Goal: Task Accomplishment & Management: Use online tool/utility

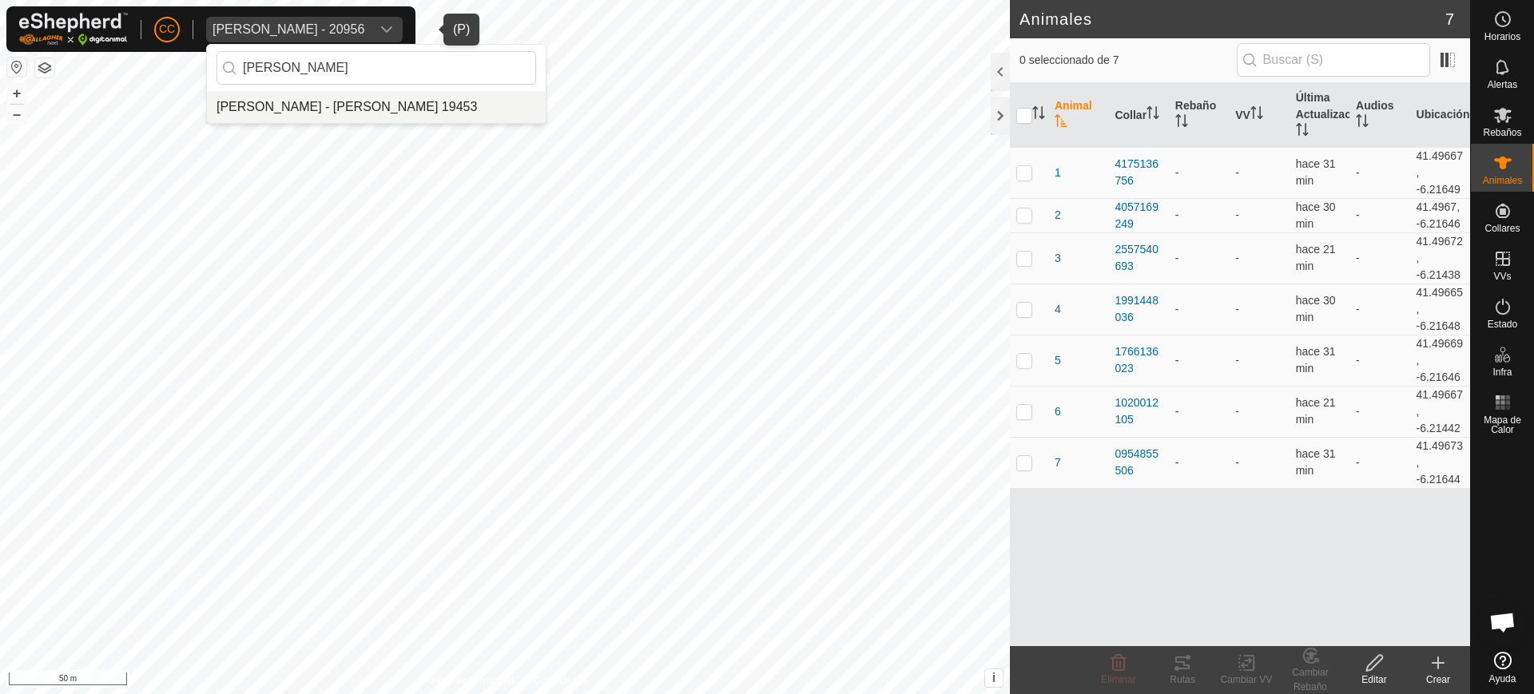
type input "[PERSON_NAME]"
click at [446, 99] on li "[PERSON_NAME] - [PERSON_NAME] 19453" at bounding box center [376, 107] width 339 height 32
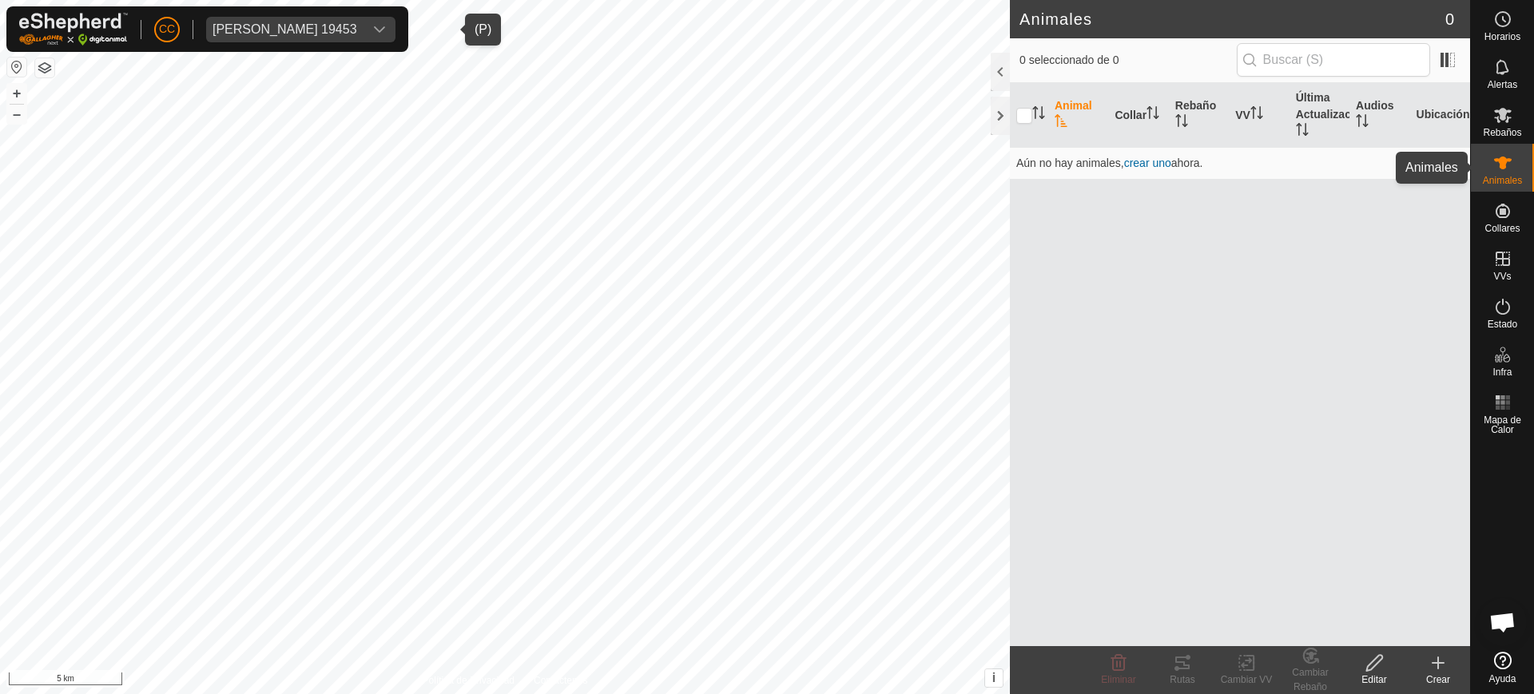
click at [1518, 162] on div "Animales" at bounding box center [1502, 168] width 63 height 48
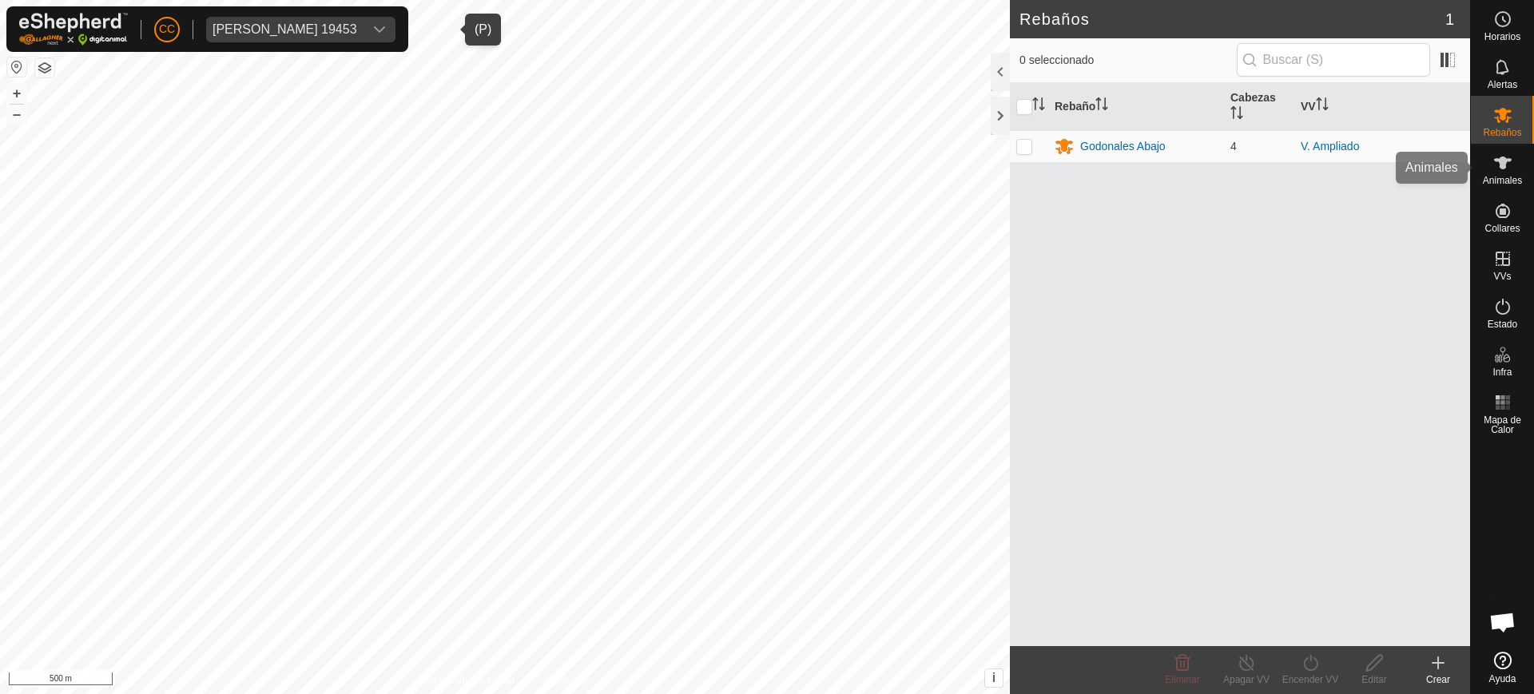
click at [1499, 176] on span "Animales" at bounding box center [1502, 181] width 39 height 10
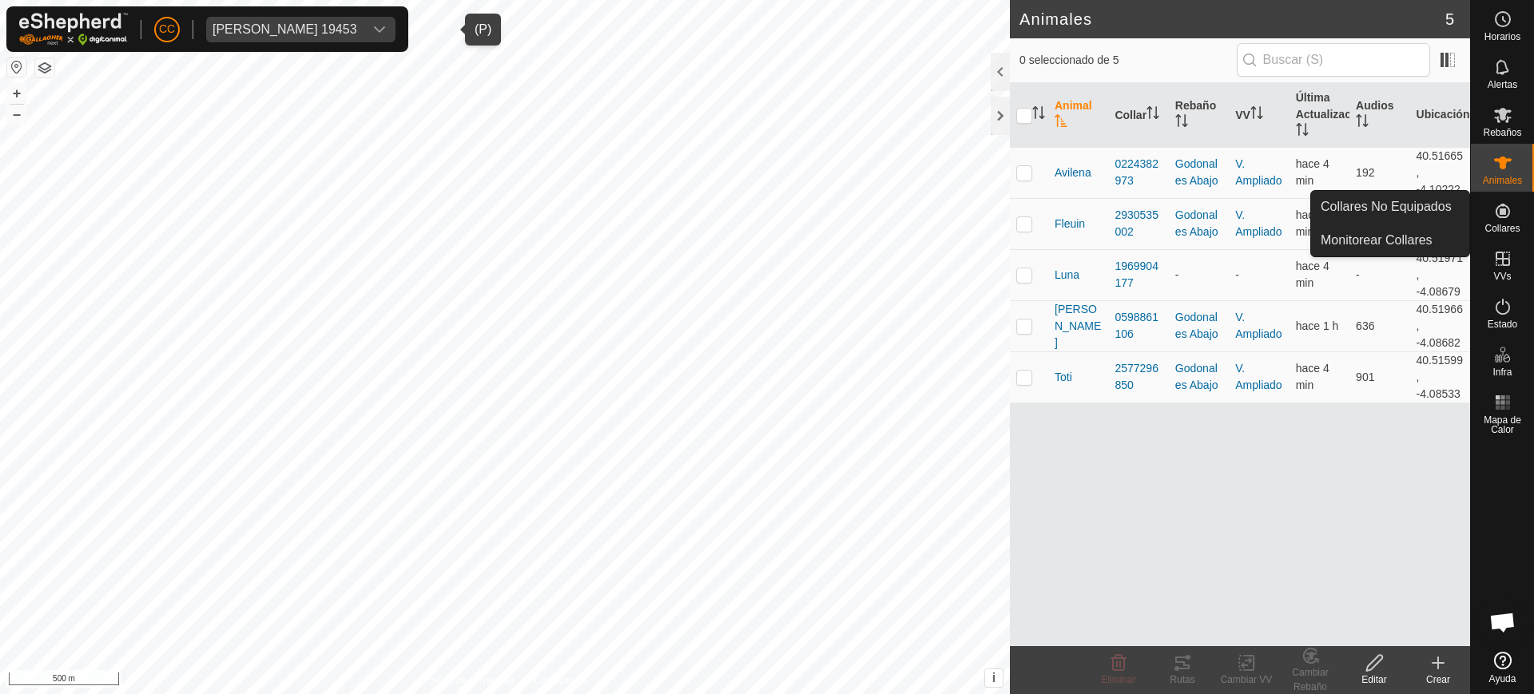
click at [1505, 236] on div "Collares" at bounding box center [1502, 216] width 63 height 48
click at [1361, 205] on link "Collares No Equipados" at bounding box center [1390, 207] width 158 height 32
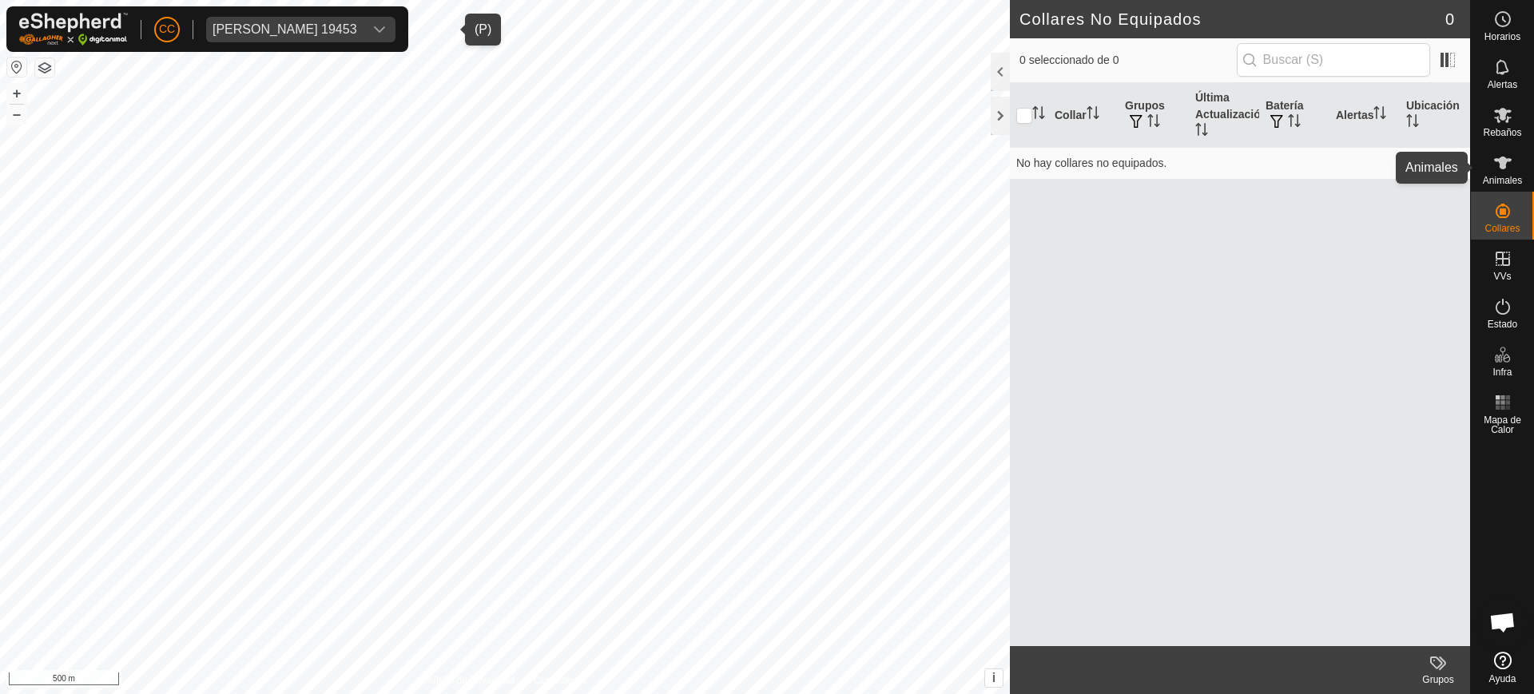
click at [1490, 170] on es-animals-svg-icon at bounding box center [1503, 163] width 29 height 26
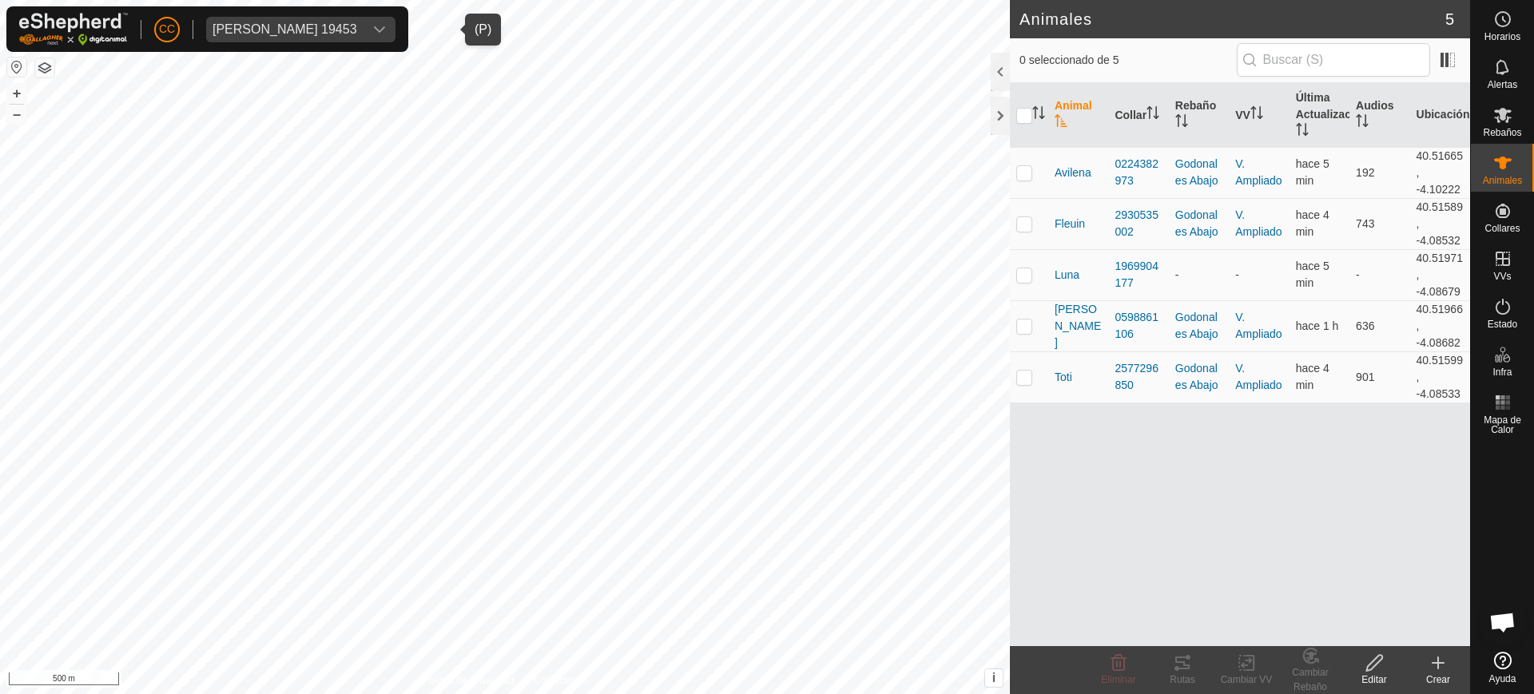
click at [10, 73] on button "button" at bounding box center [16, 67] width 19 height 19
checkbox input "true"
click at [1182, 656] on icon at bounding box center [1182, 663] width 19 height 19
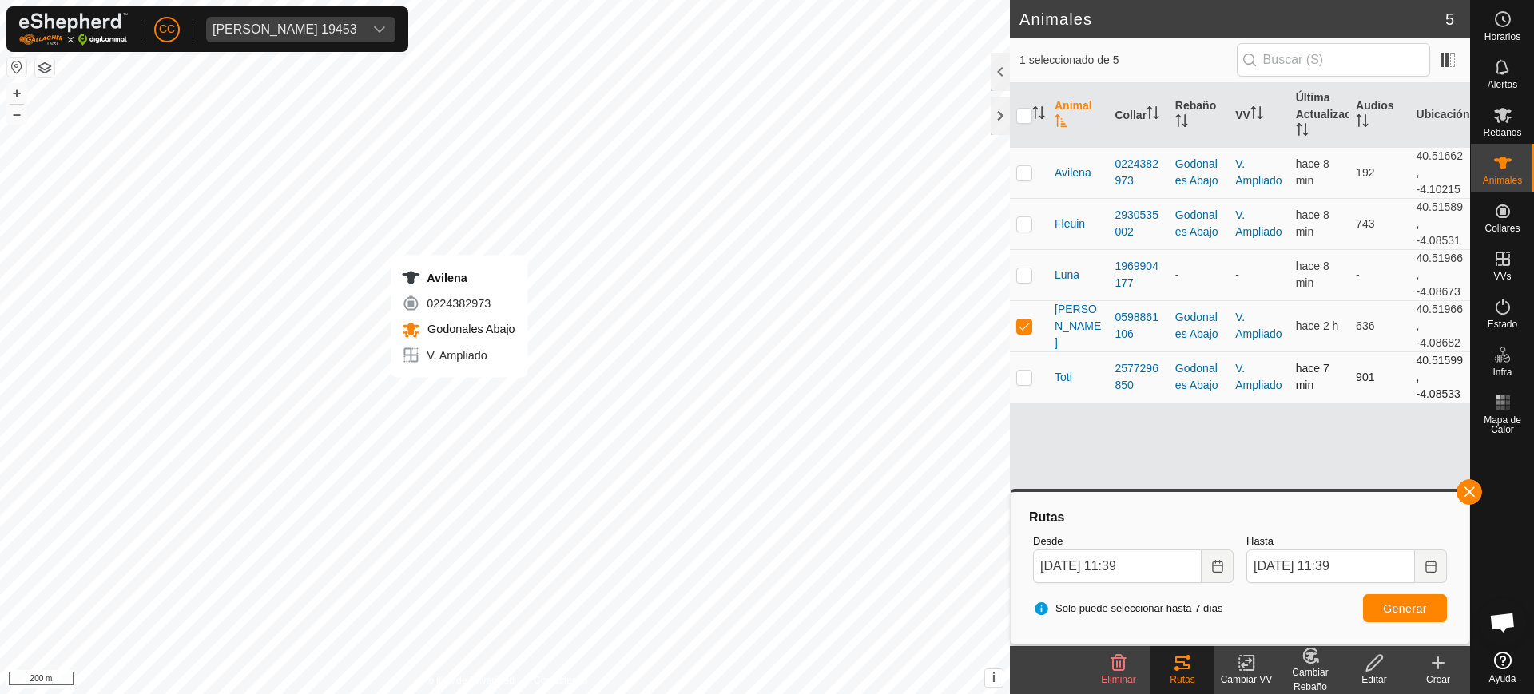
checkbox input "true"
checkbox input "false"
click at [1377, 606] on button "Generar" at bounding box center [1405, 608] width 84 height 28
click at [1025, 178] on p-checkbox at bounding box center [1024, 172] width 16 height 13
checkbox input "false"
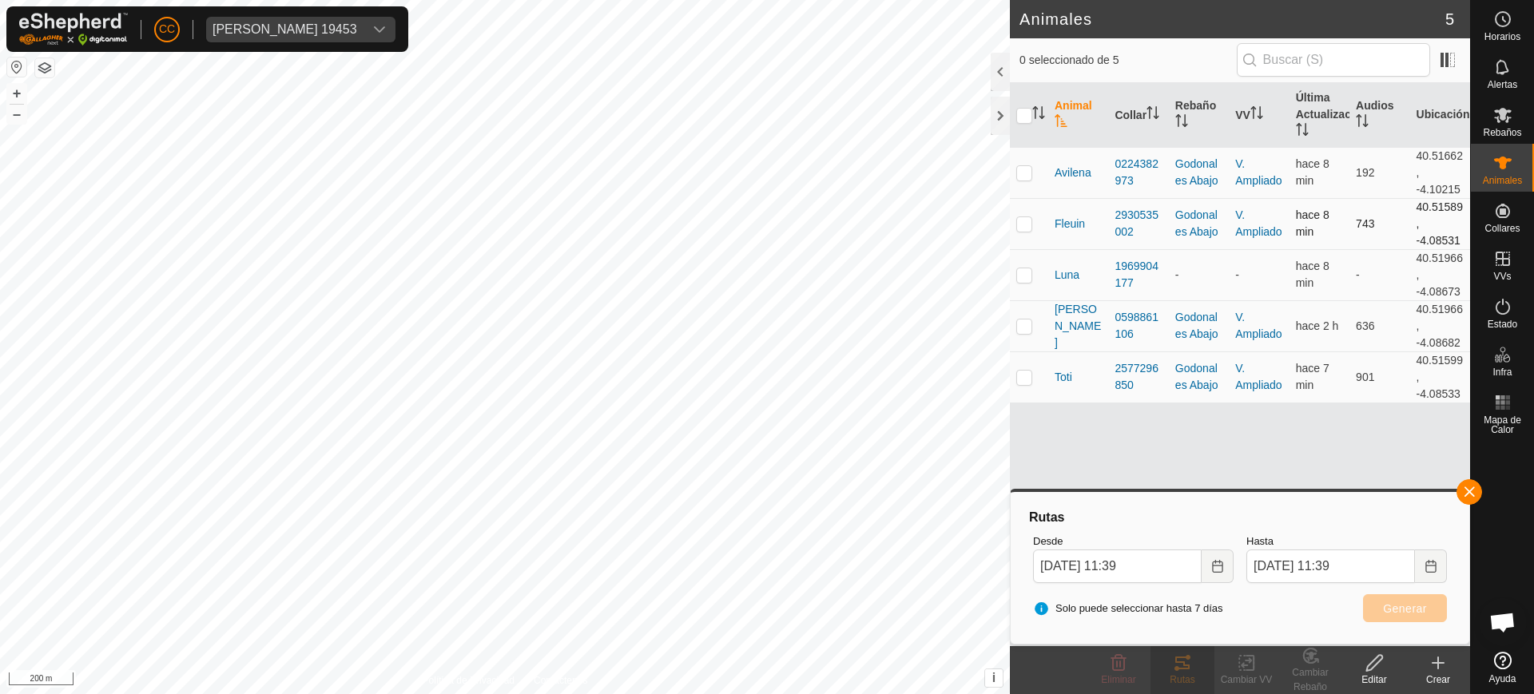
click at [1021, 245] on td at bounding box center [1029, 223] width 38 height 51
checkbox input "true"
click at [1386, 602] on span "Generar" at bounding box center [1405, 608] width 44 height 13
click at [1225, 567] on button "Choose Date" at bounding box center [1218, 567] width 32 height 34
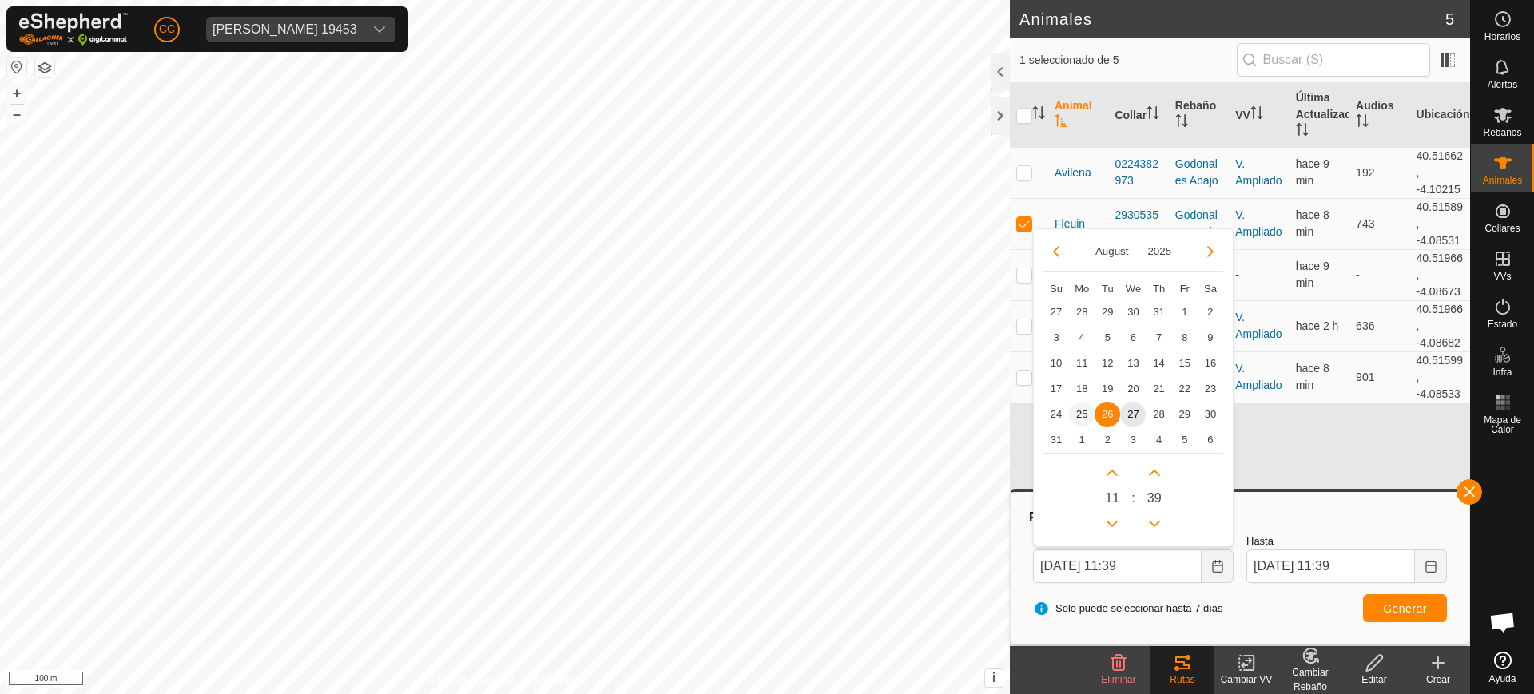
click at [1077, 407] on span "25" at bounding box center [1082, 415] width 26 height 26
type input "[DATE] 11:39"
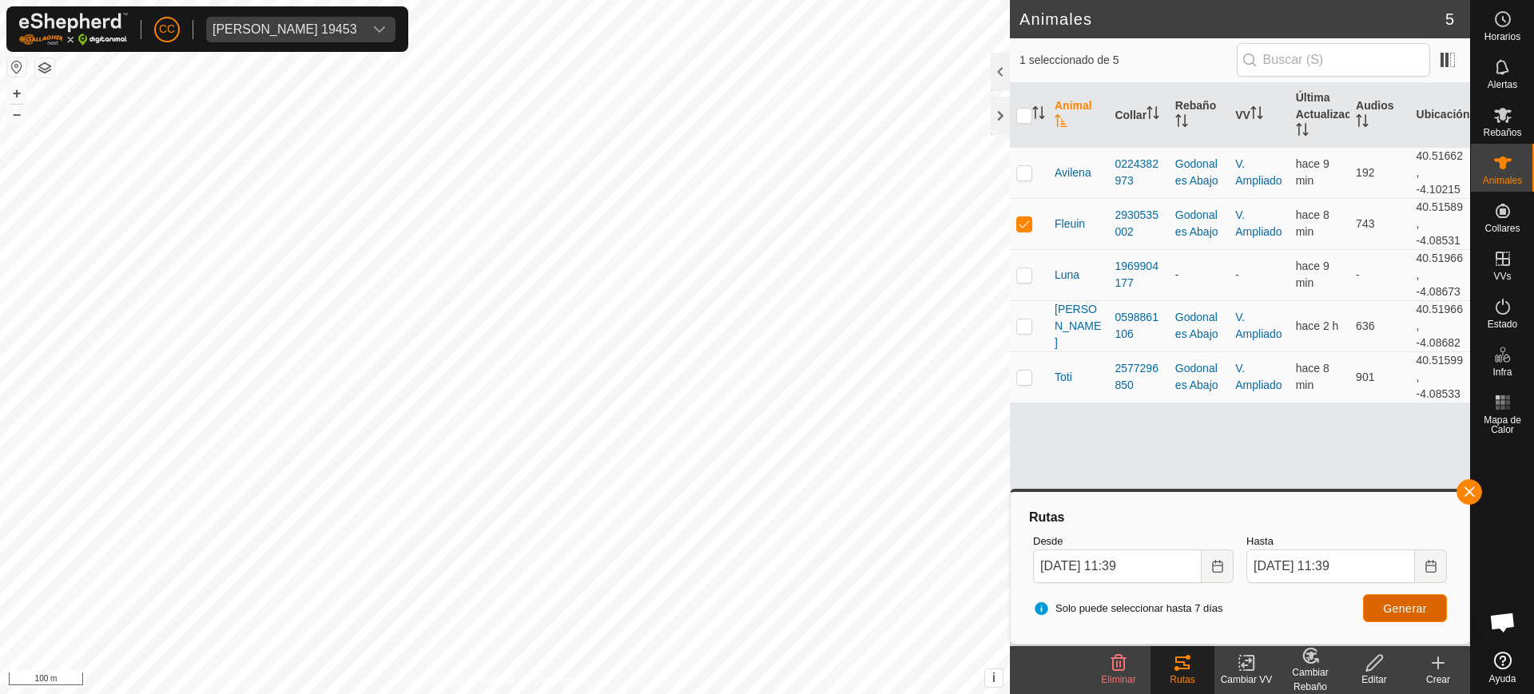
click at [1416, 610] on span "Generar" at bounding box center [1405, 608] width 44 height 13
click at [1032, 219] on td at bounding box center [1029, 223] width 38 height 51
checkbox input "false"
click at [1016, 276] on td at bounding box center [1029, 274] width 38 height 51
checkbox input "true"
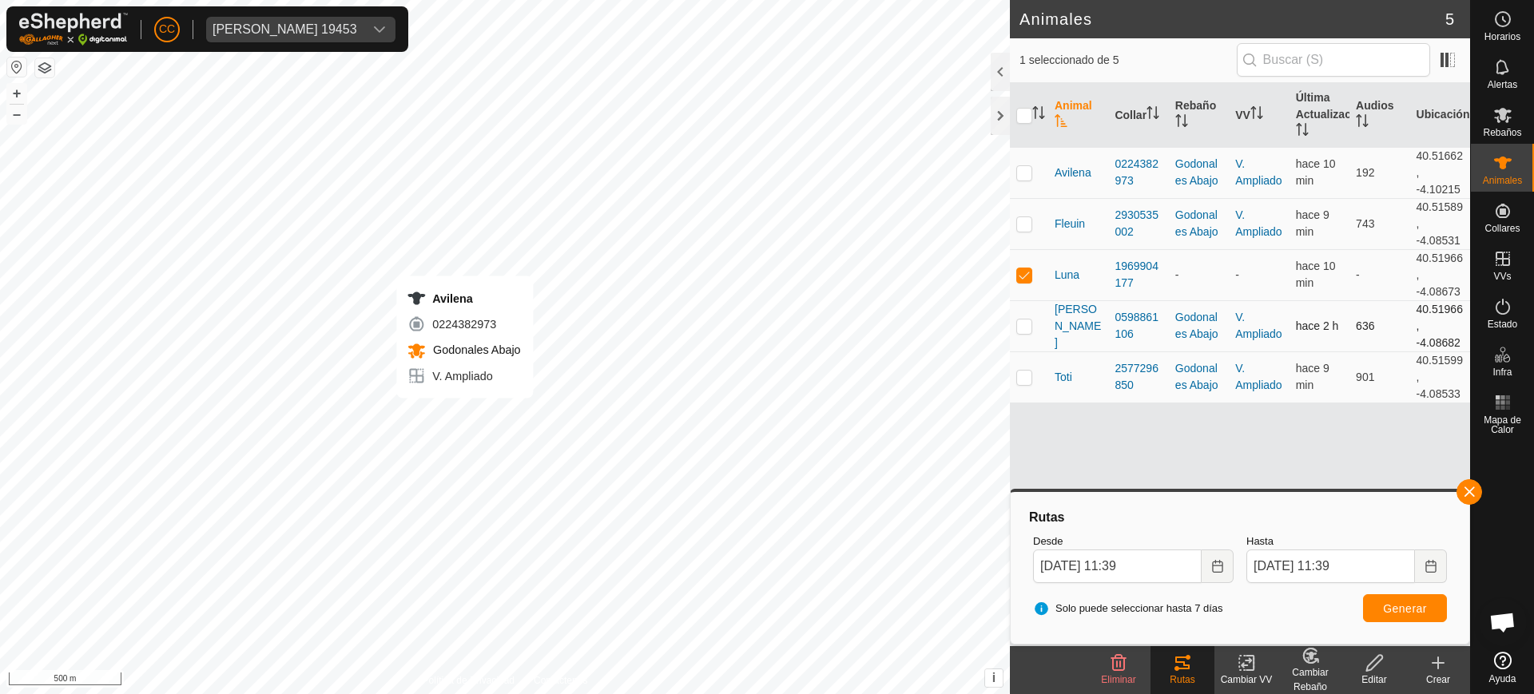
checkbox input "true"
checkbox input "false"
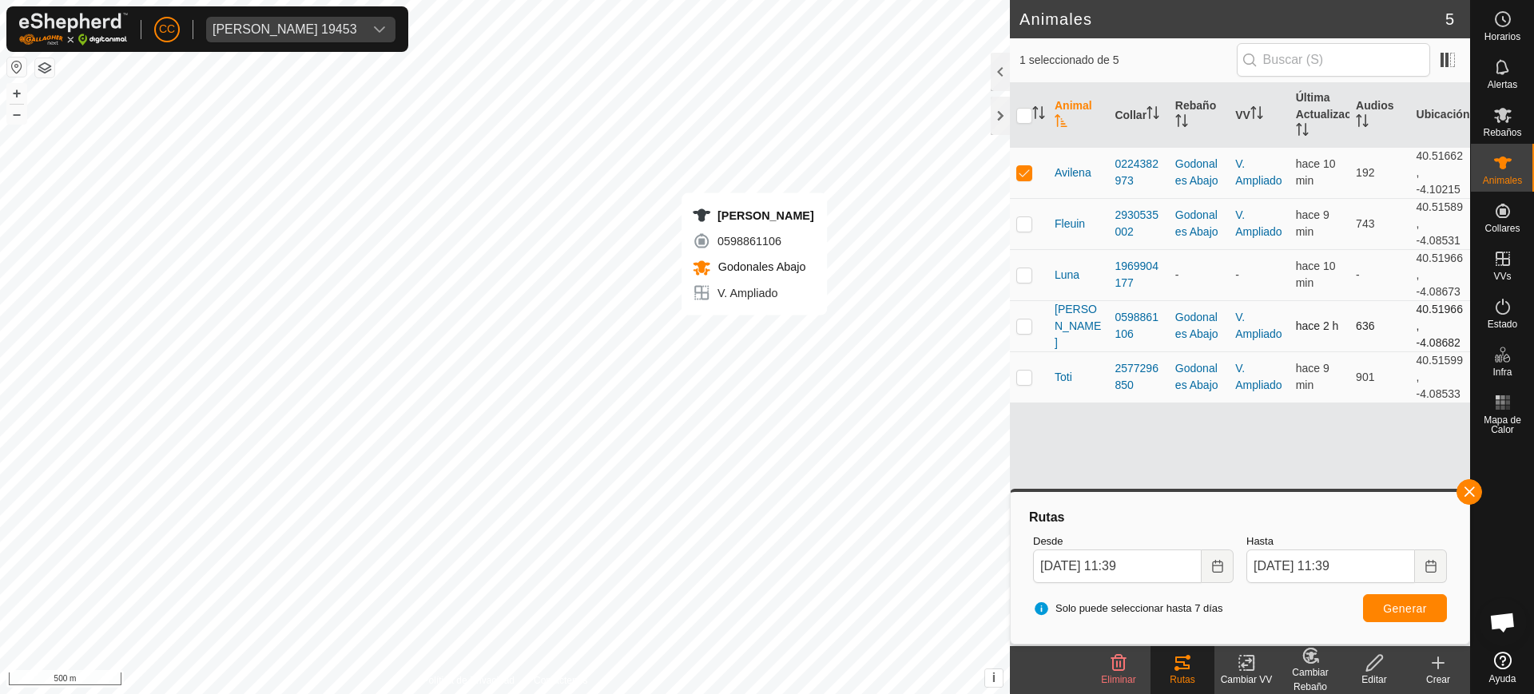
checkbox input "false"
checkbox input "true"
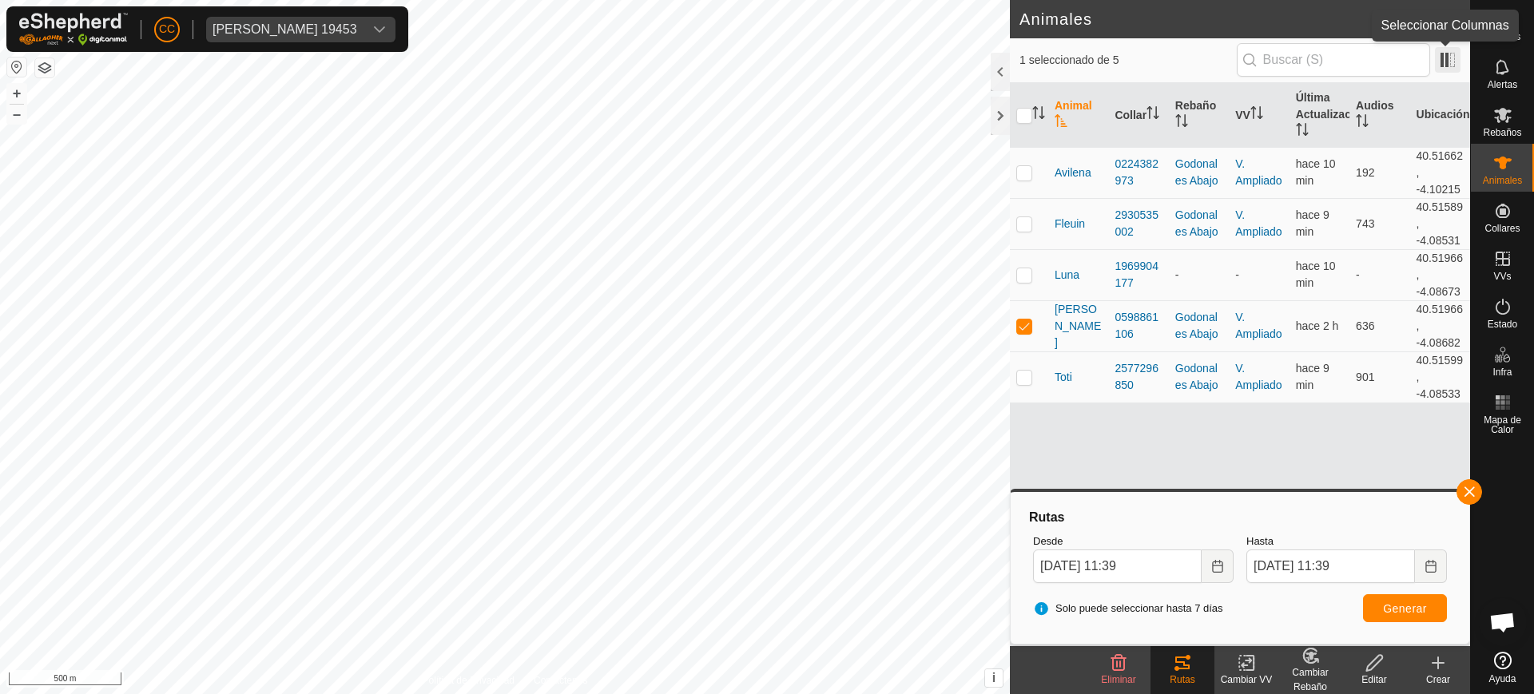
click at [1447, 51] on span at bounding box center [1448, 60] width 26 height 26
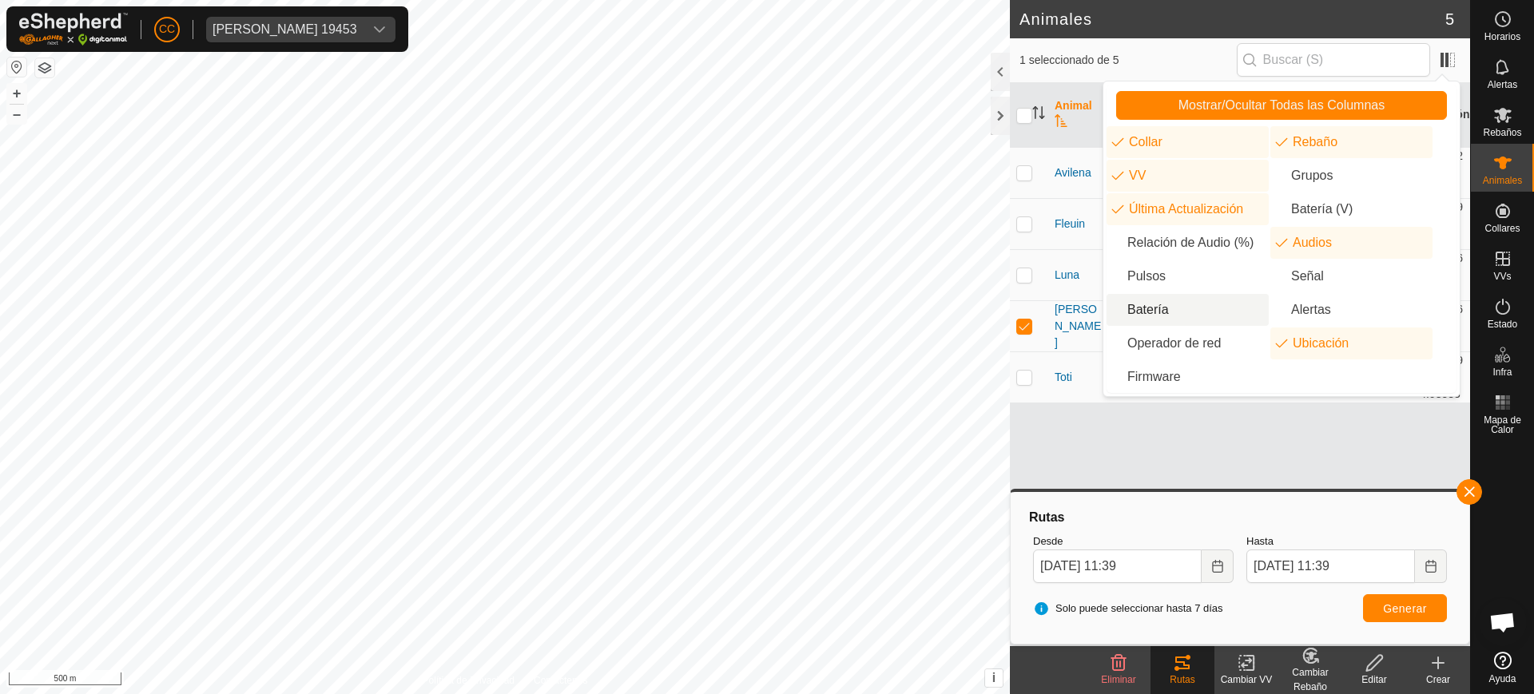
click at [1182, 310] on li "Batería" at bounding box center [1188, 310] width 162 height 32
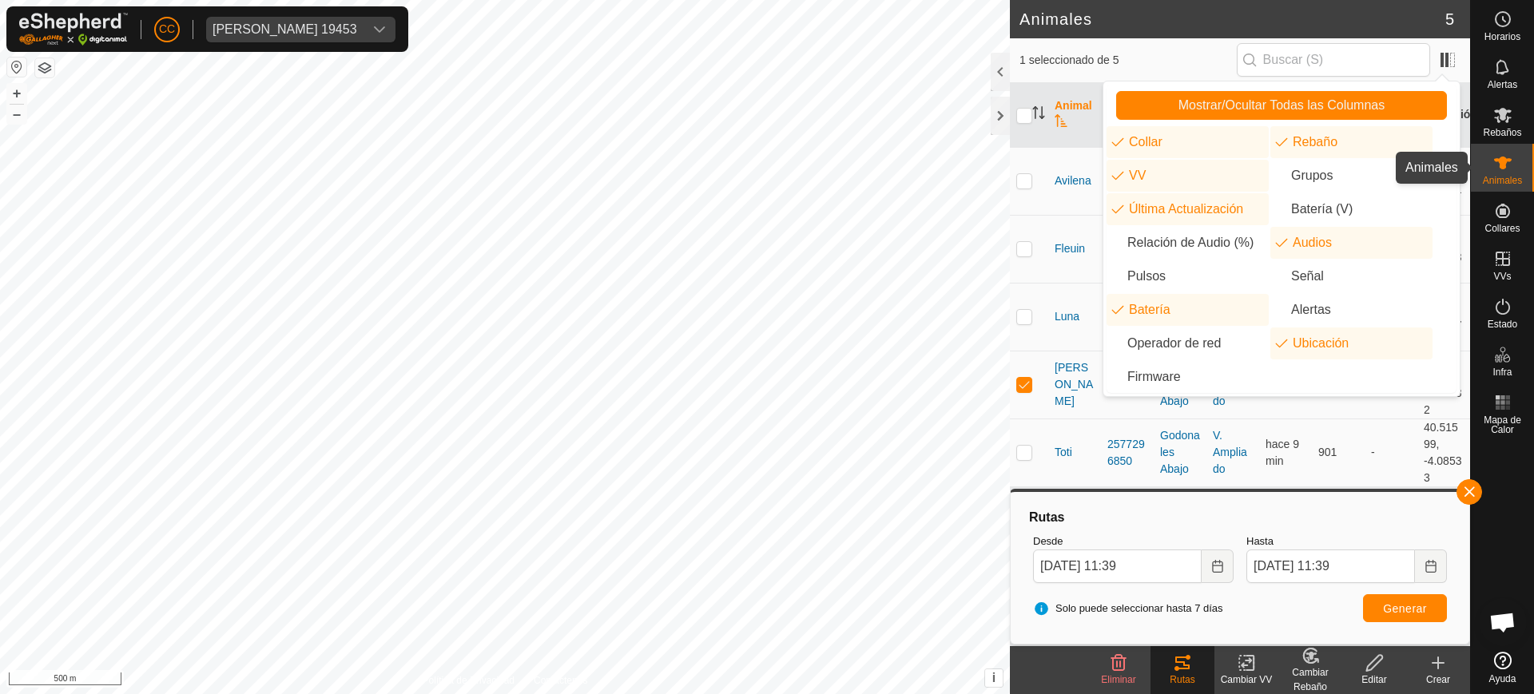
click at [1515, 150] on es-animals-svg-icon at bounding box center [1503, 163] width 29 height 26
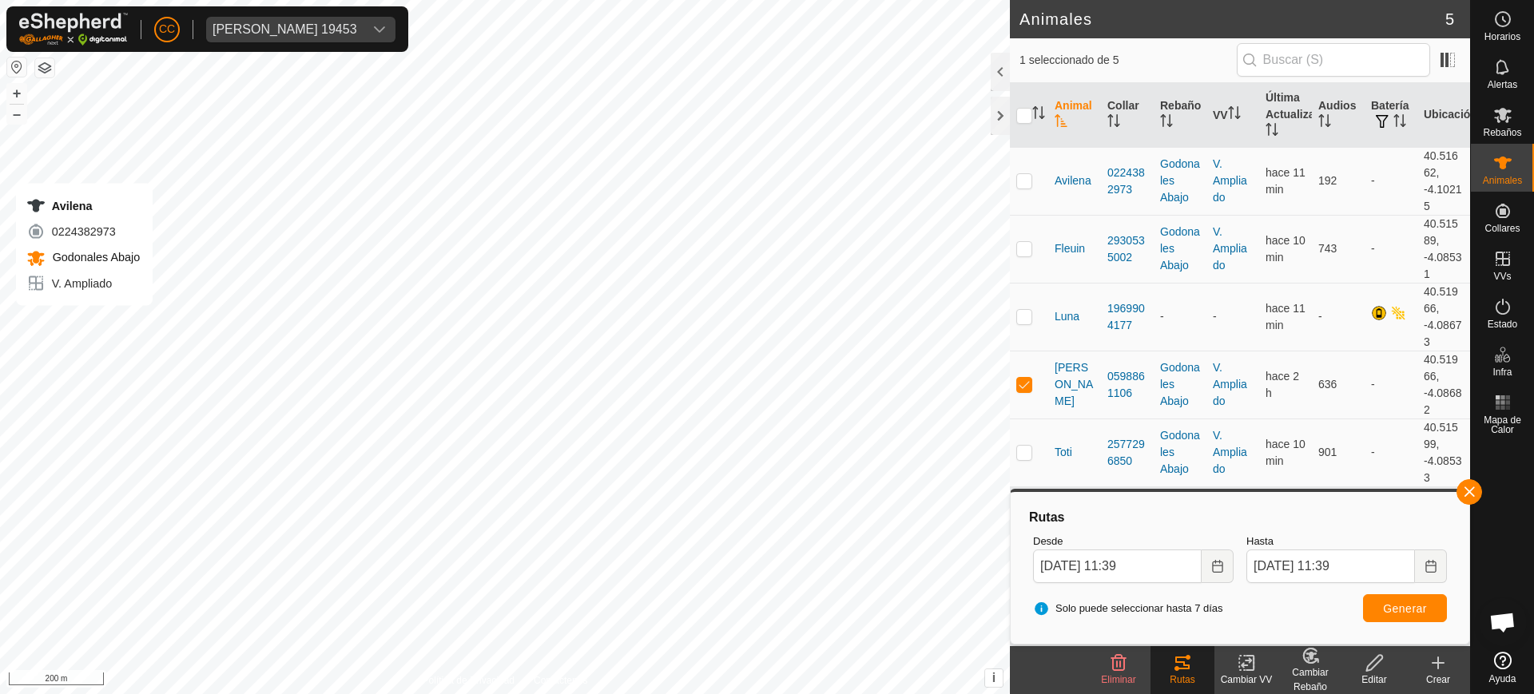
checkbox input "true"
checkbox input "false"
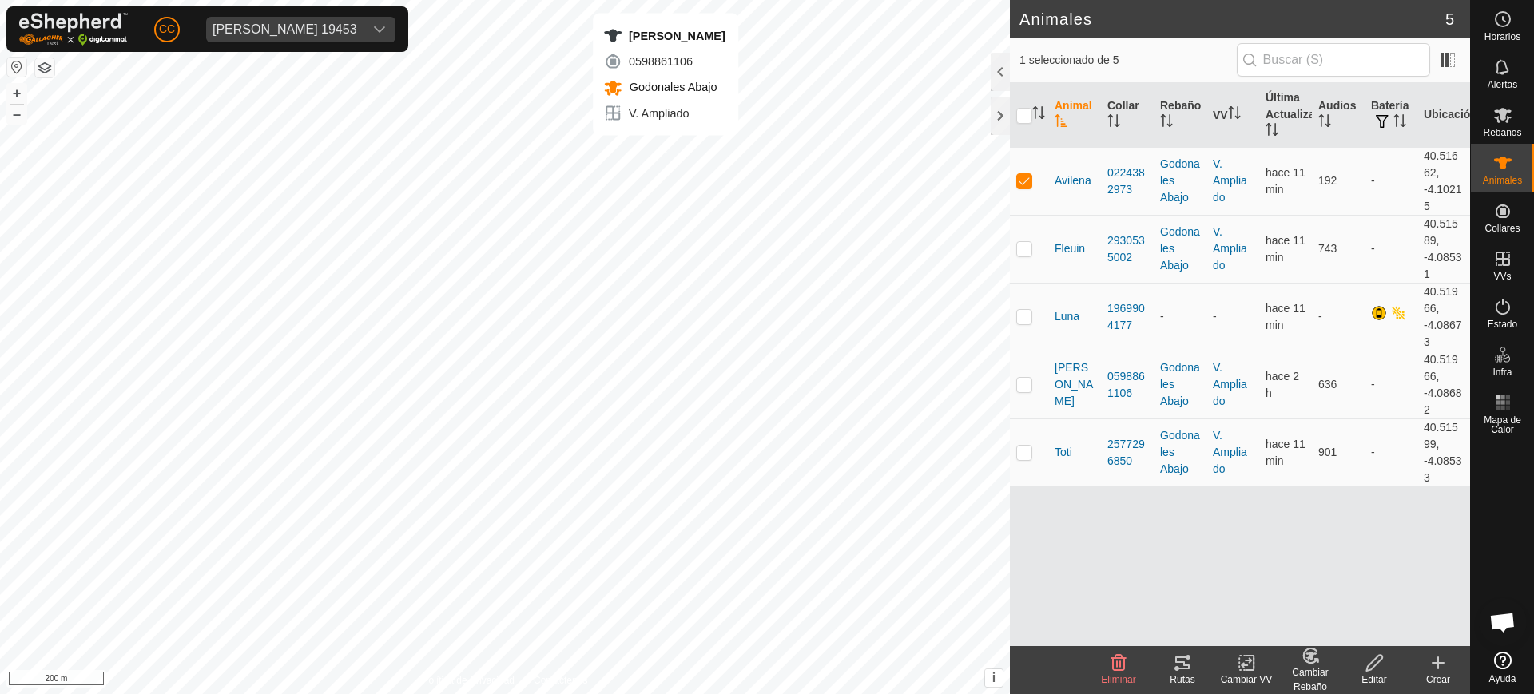
click at [666, 151] on div "[PERSON_NAME] 0598861106 Godonales Abajo V. Ampliado + – ⇧ i This application i…" at bounding box center [505, 347] width 1010 height 694
checkbox input "true"
click at [1239, 677] on div "Cambiar VV" at bounding box center [1247, 680] width 64 height 14
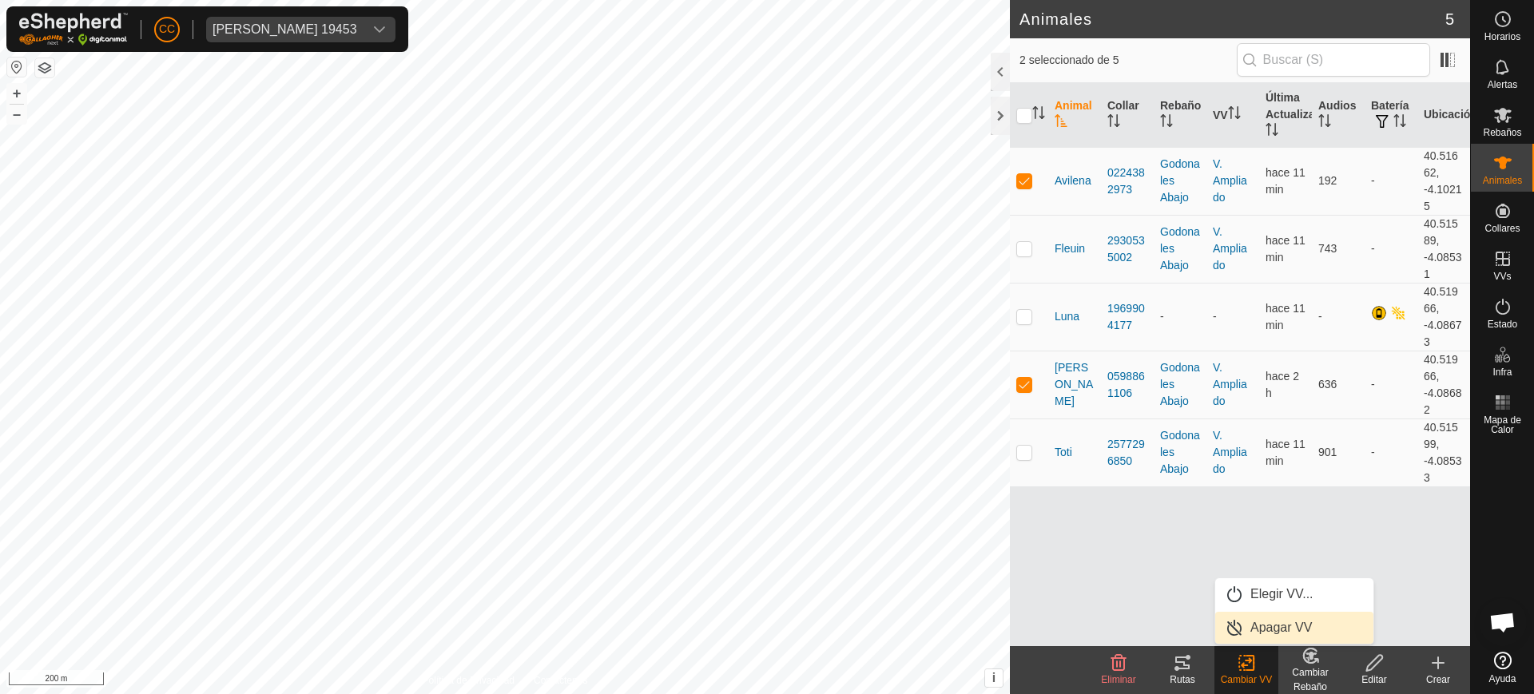
click at [1270, 628] on link "Apagar VV" at bounding box center [1294, 628] width 158 height 32
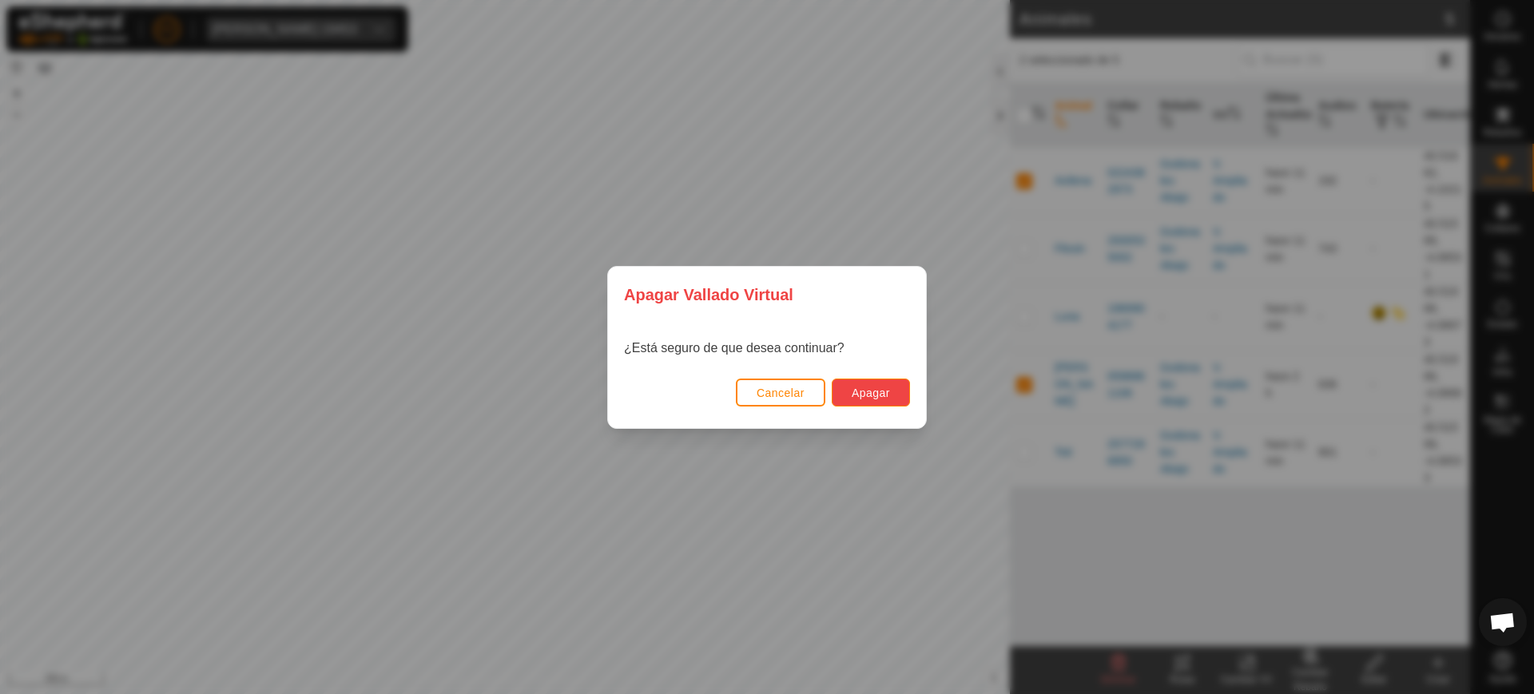
click at [880, 387] on span "Apagar" at bounding box center [871, 393] width 38 height 13
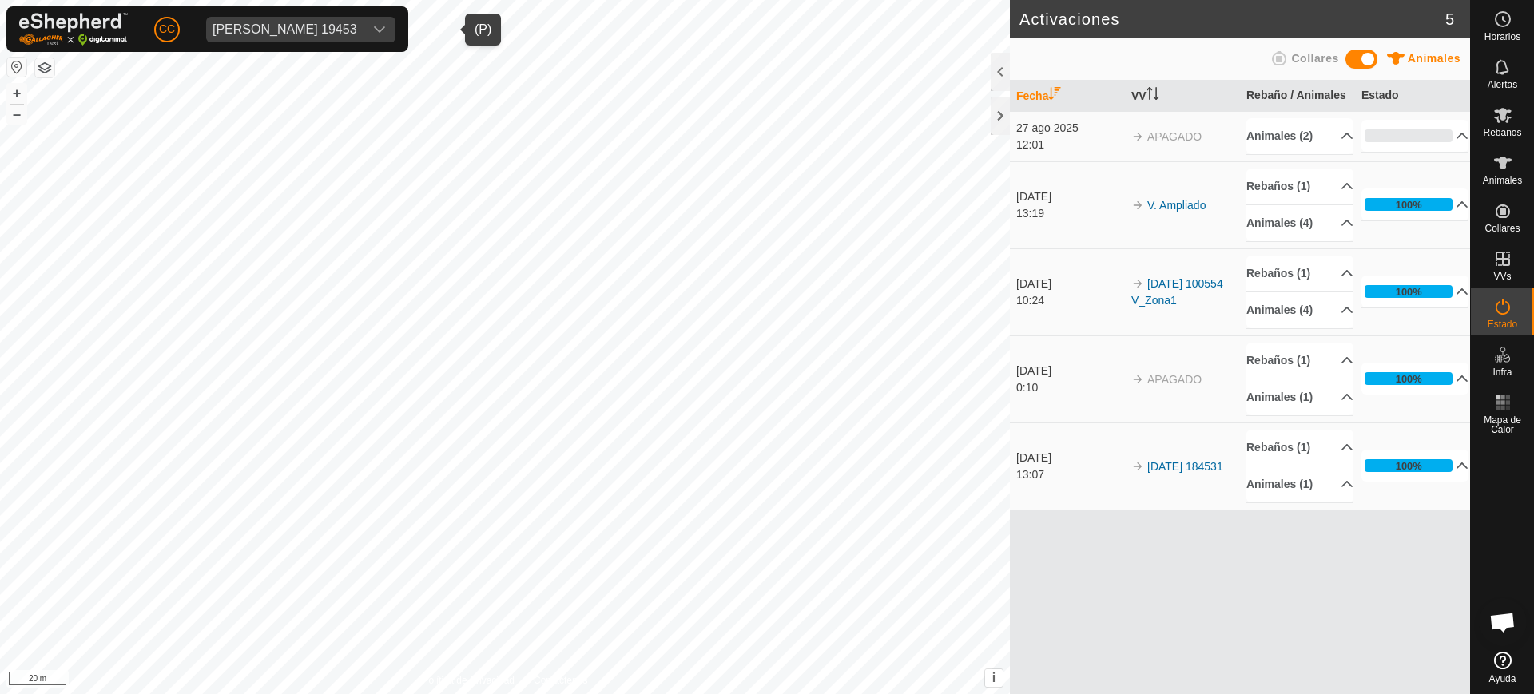
click at [308, 30] on div "[PERSON_NAME] 19453" at bounding box center [285, 29] width 145 height 13
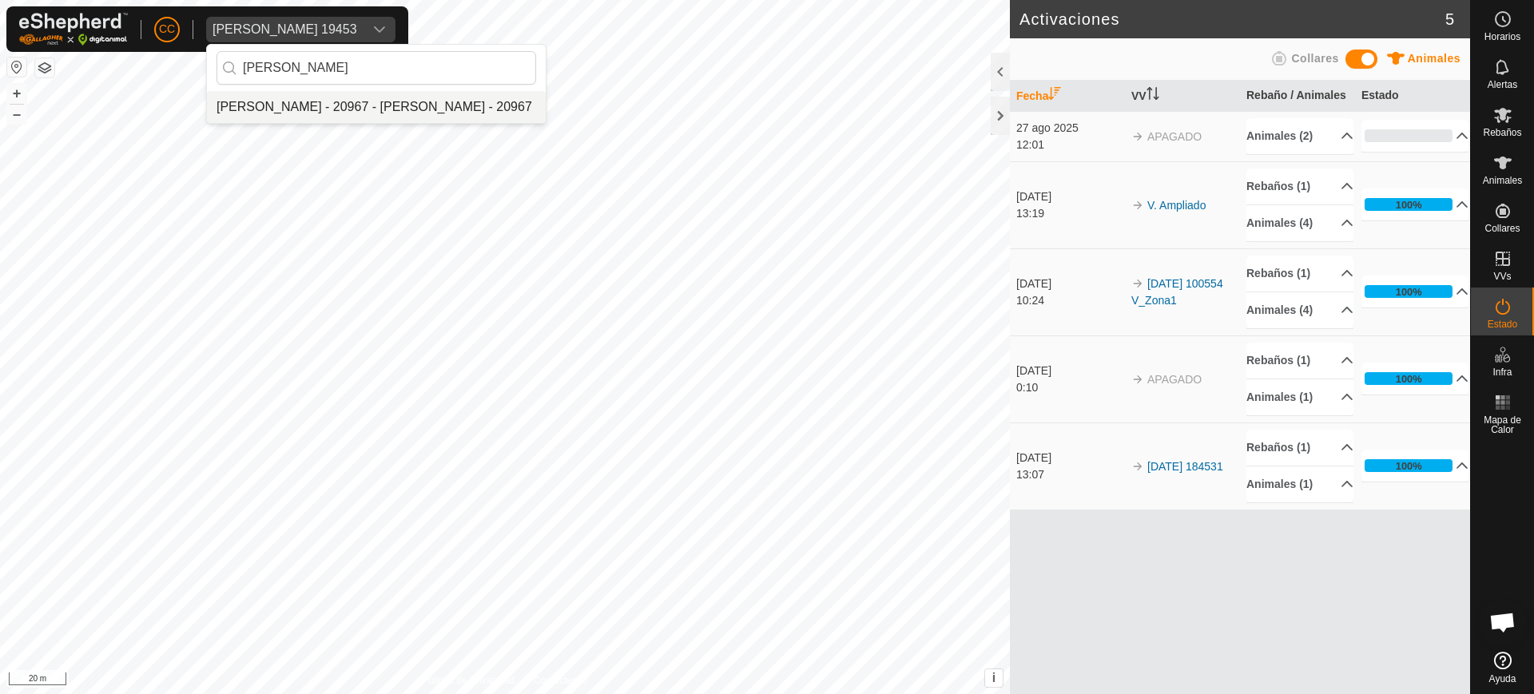
type input "[PERSON_NAME]"
click at [351, 97] on li "[PERSON_NAME] - 20967 - [PERSON_NAME] - 20967" at bounding box center [376, 107] width 339 height 32
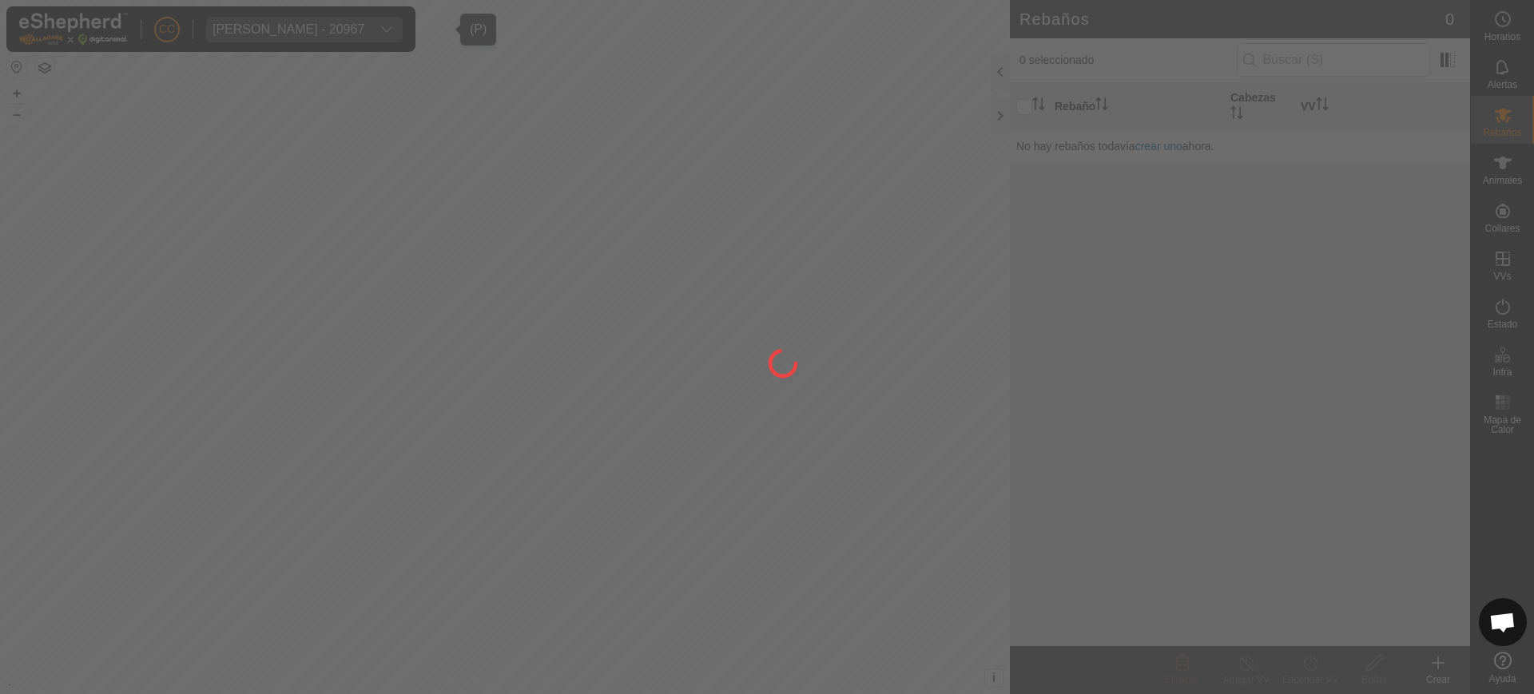
click at [1505, 225] on div at bounding box center [767, 347] width 1534 height 694
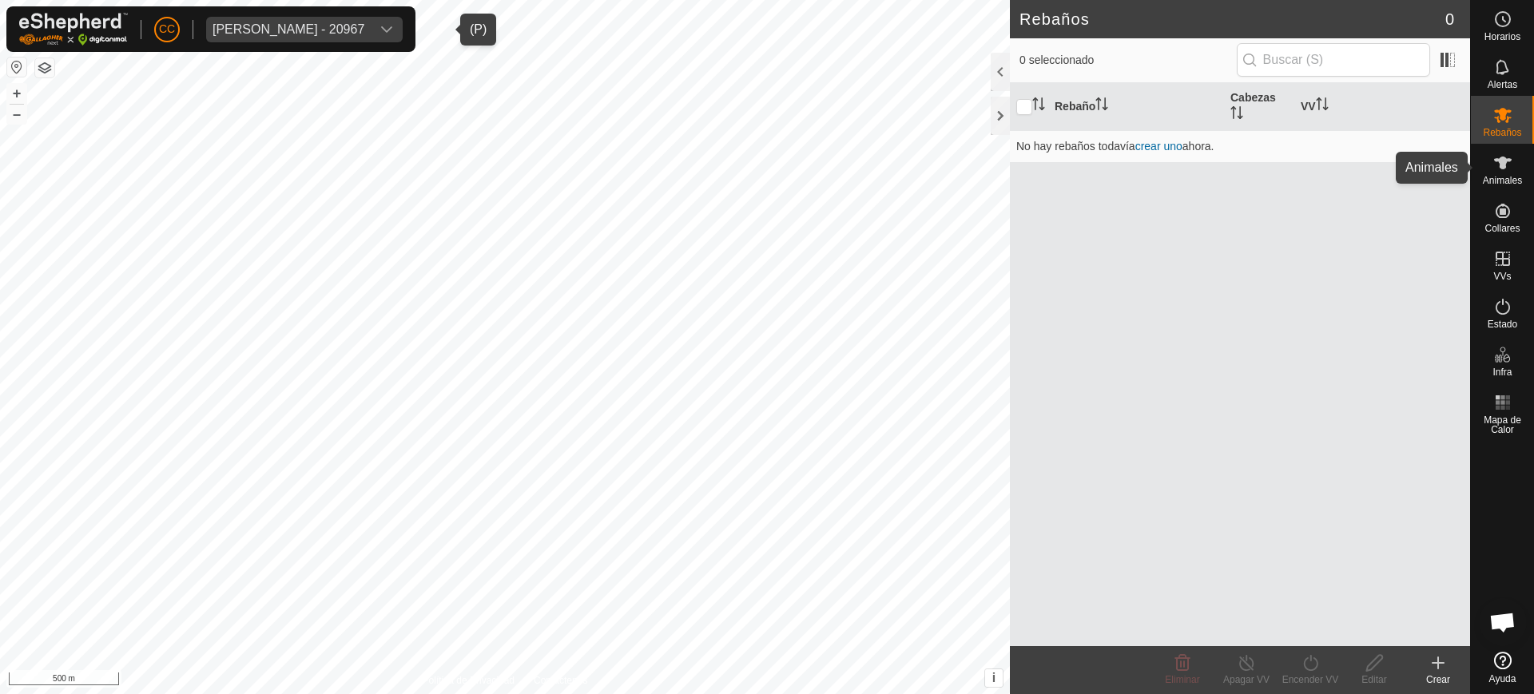
click at [1517, 165] on div "Animales" at bounding box center [1502, 168] width 63 height 48
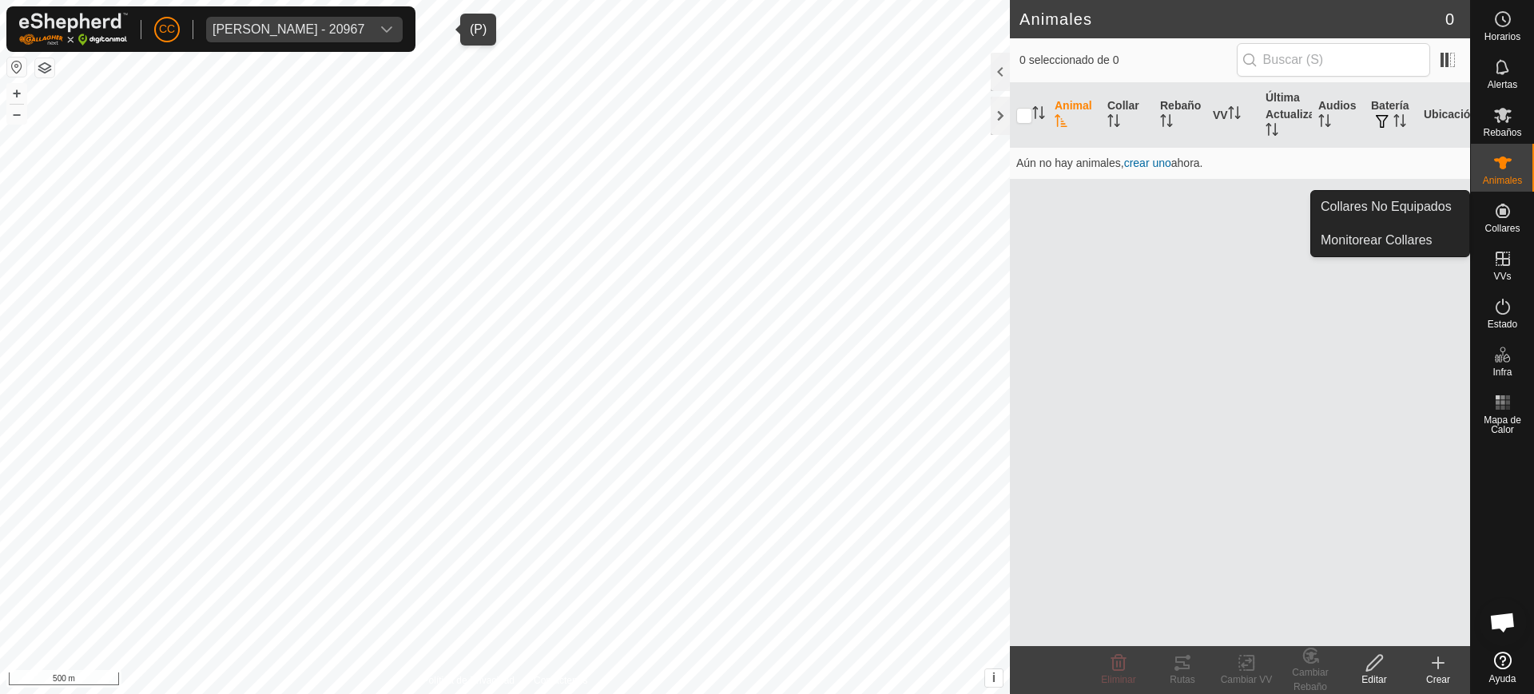
click at [1493, 221] on es-neckbands-svg-icon at bounding box center [1503, 211] width 29 height 26
click at [1417, 217] on link "Collares No Equipados" at bounding box center [1390, 207] width 158 height 32
